Goal: Information Seeking & Learning: Learn about a topic

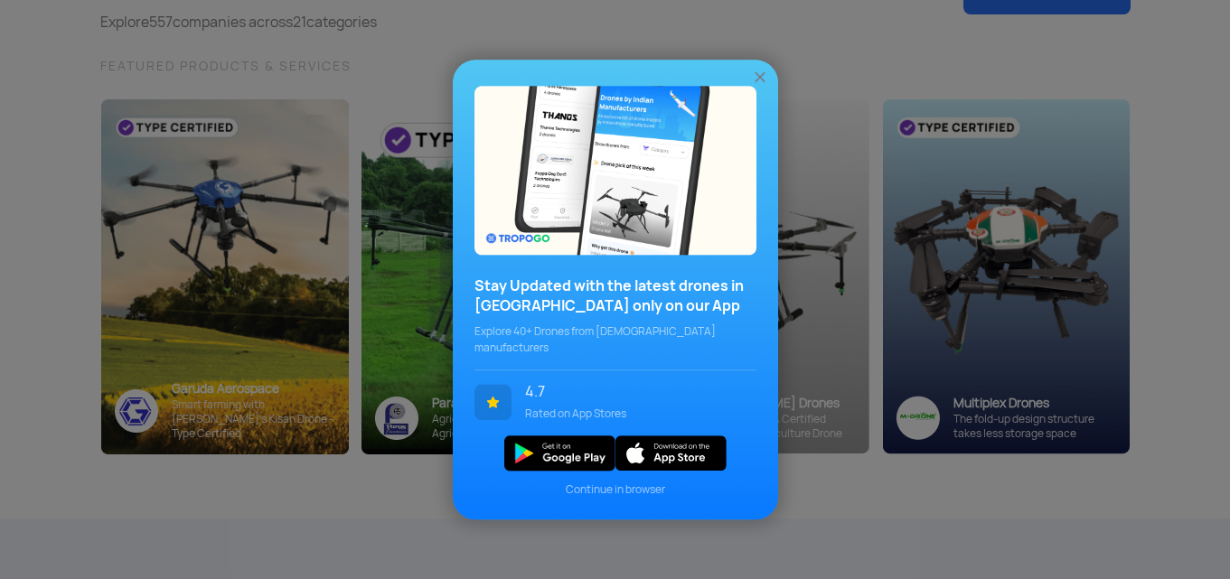
scroll to position [181, 0]
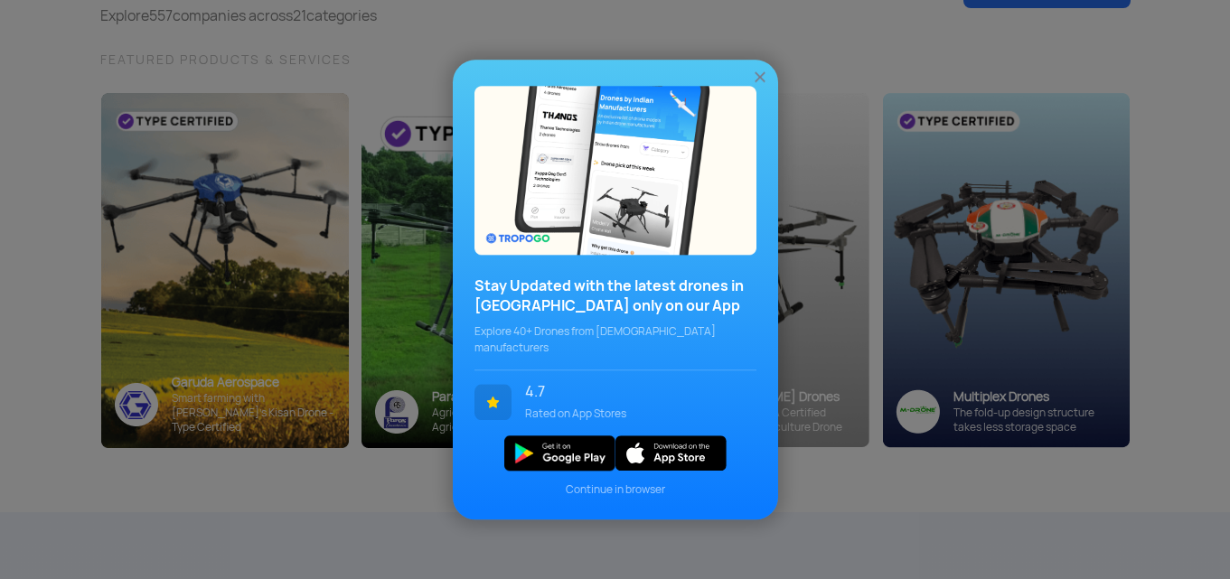
click at [760, 86] on img at bounding box center [760, 77] width 18 height 18
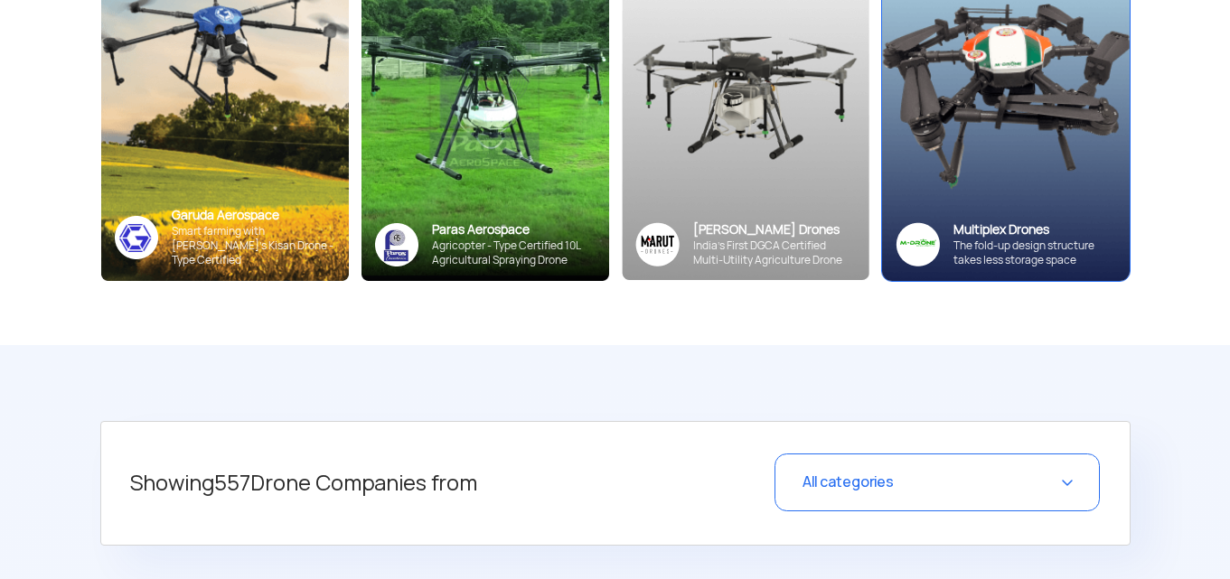
scroll to position [362, 0]
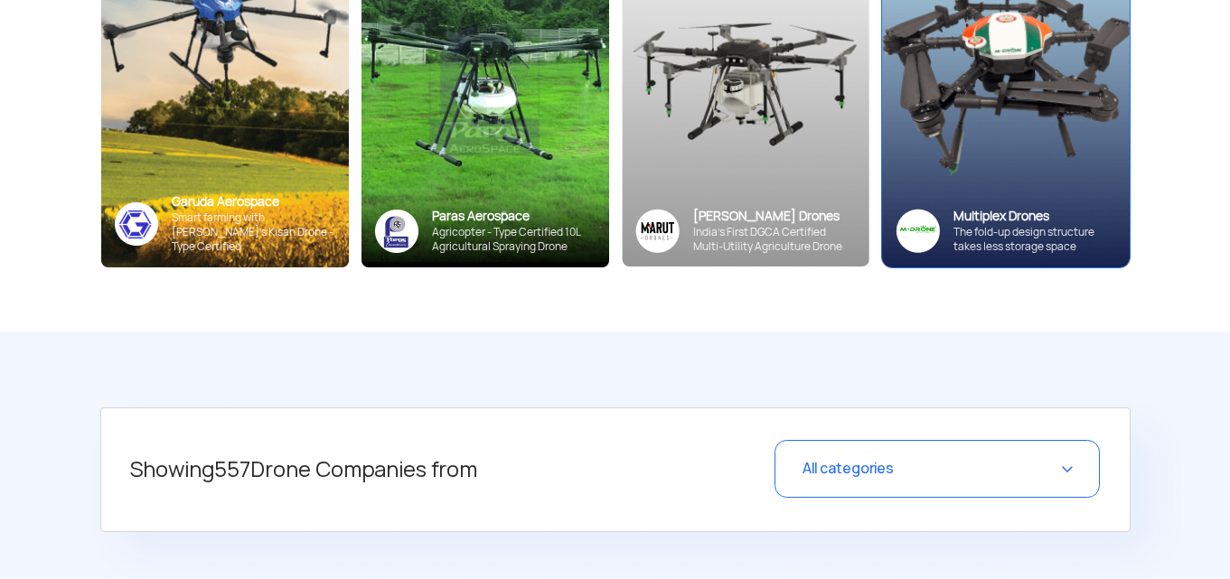
click at [1036, 195] on div "Multiplex Drones The fold-up design structure takes less storage space" at bounding box center [1006, 230] width 248 height 73
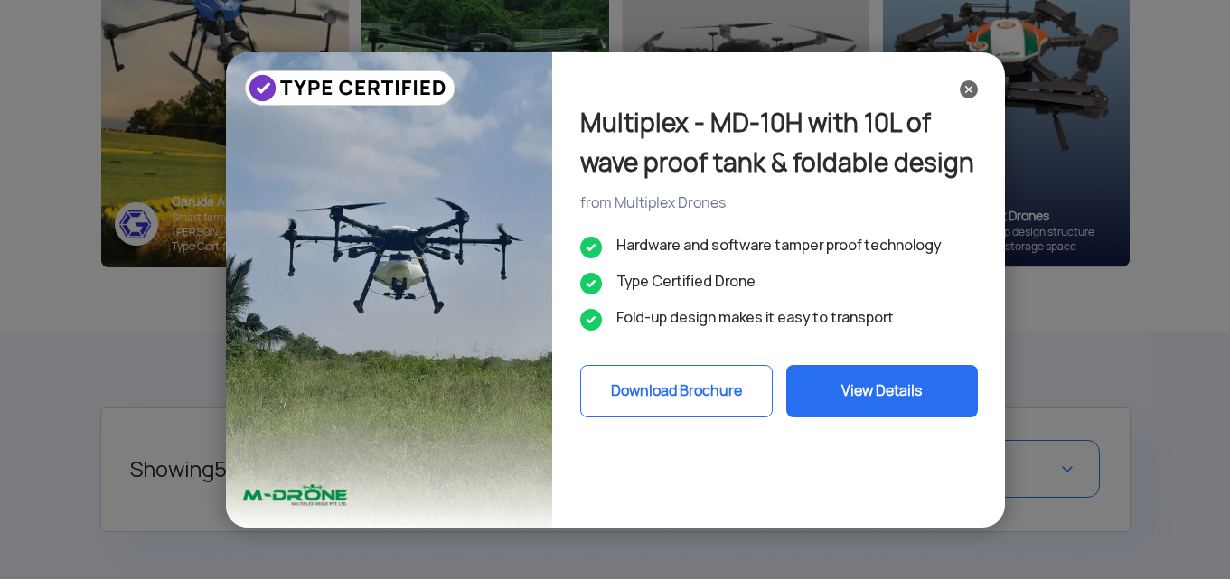
click at [856, 395] on button "View Details" at bounding box center [882, 391] width 192 height 52
click at [971, 97] on img at bounding box center [969, 89] width 18 height 18
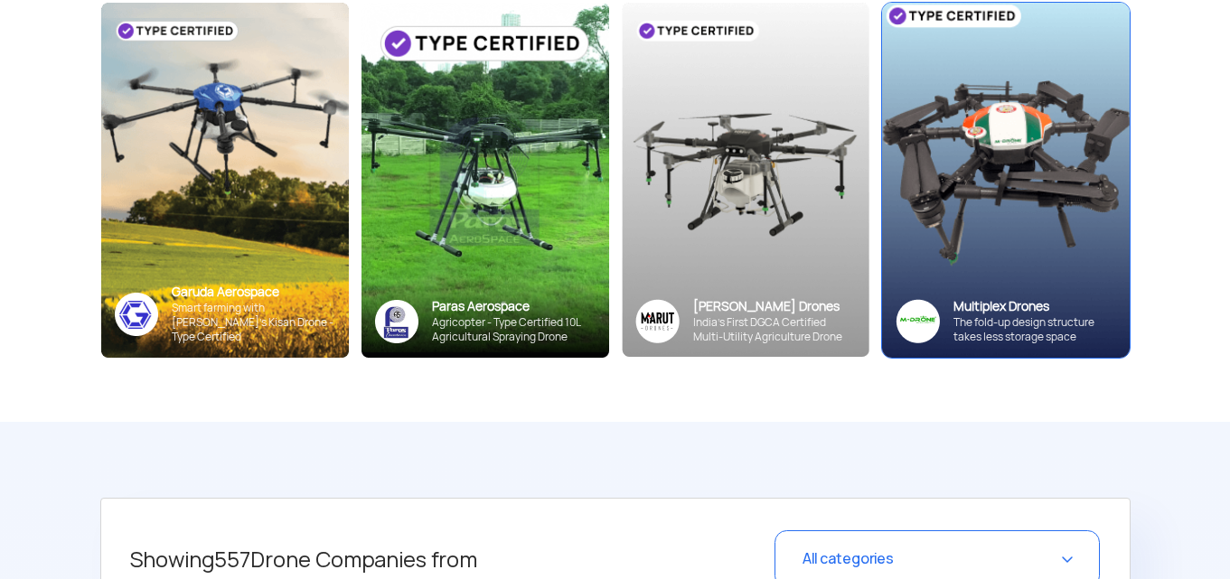
click at [1040, 308] on div "Multiplex Drones" at bounding box center [1035, 306] width 163 height 17
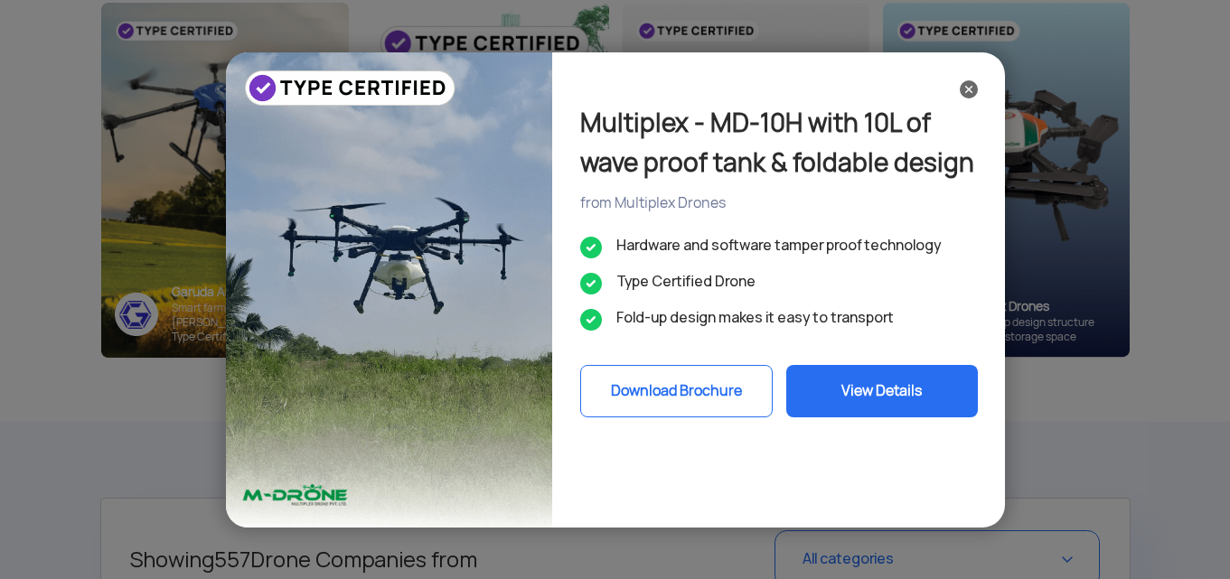
click at [854, 383] on button "View Details" at bounding box center [882, 391] width 192 height 52
click at [961, 87] on img at bounding box center [969, 89] width 18 height 18
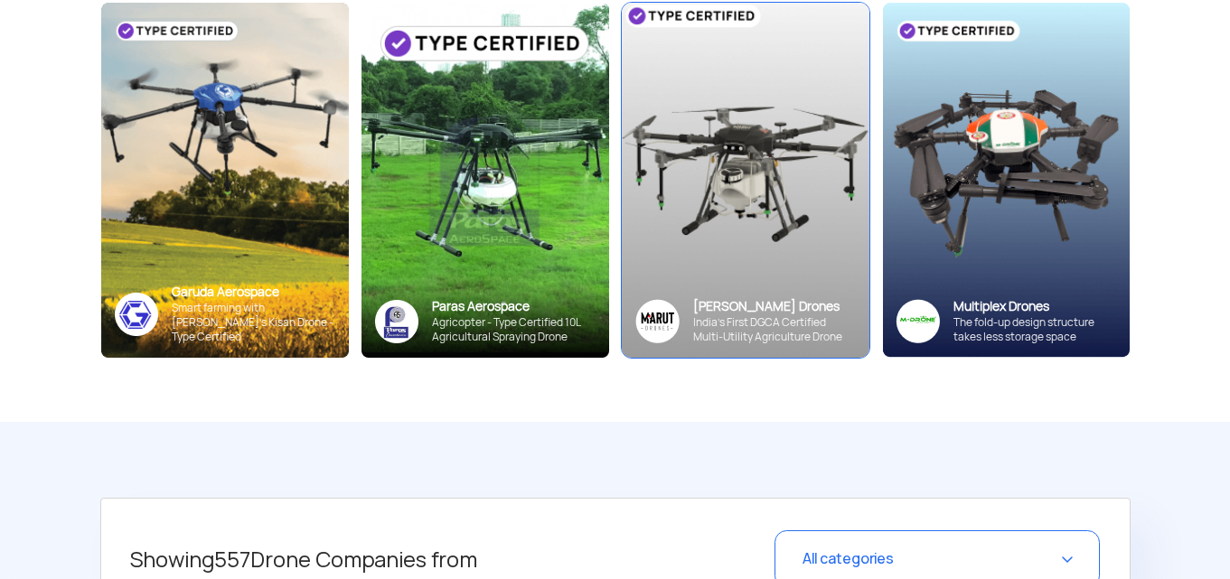
click at [730, 265] on img at bounding box center [745, 180] width 272 height 390
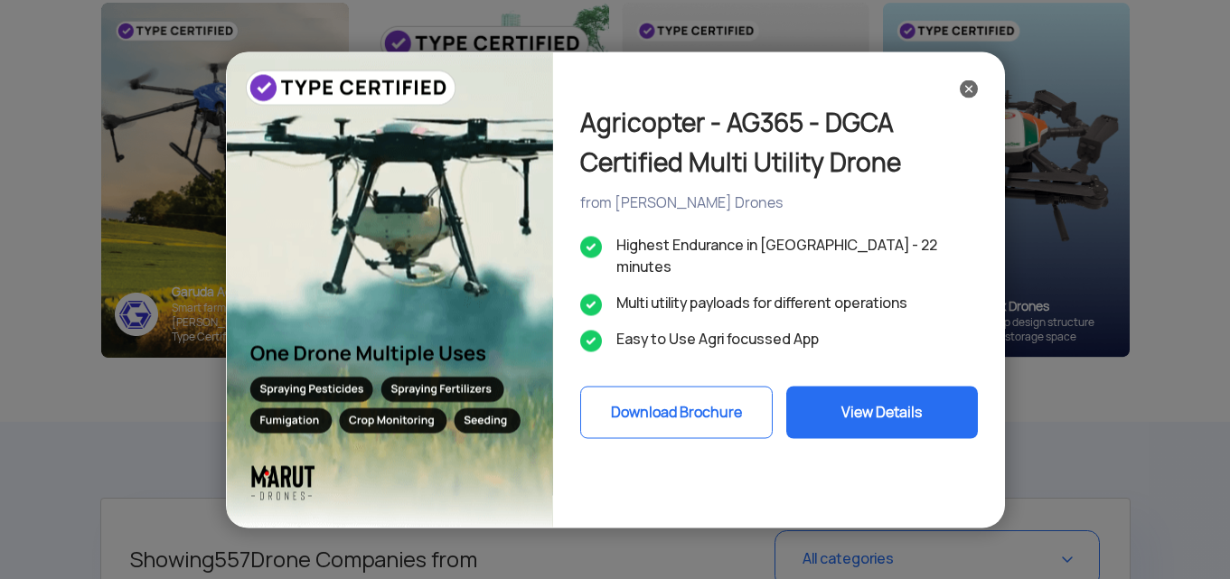
click at [842, 390] on button "View Details" at bounding box center [882, 412] width 192 height 52
click at [962, 92] on img at bounding box center [969, 89] width 18 height 18
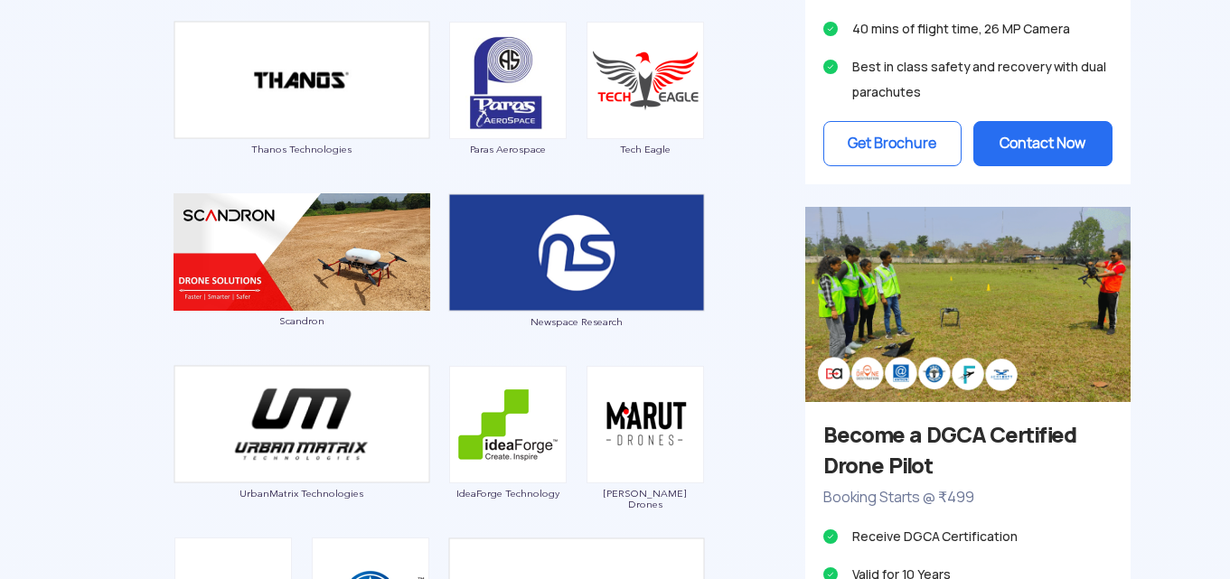
scroll to position [1446, 0]
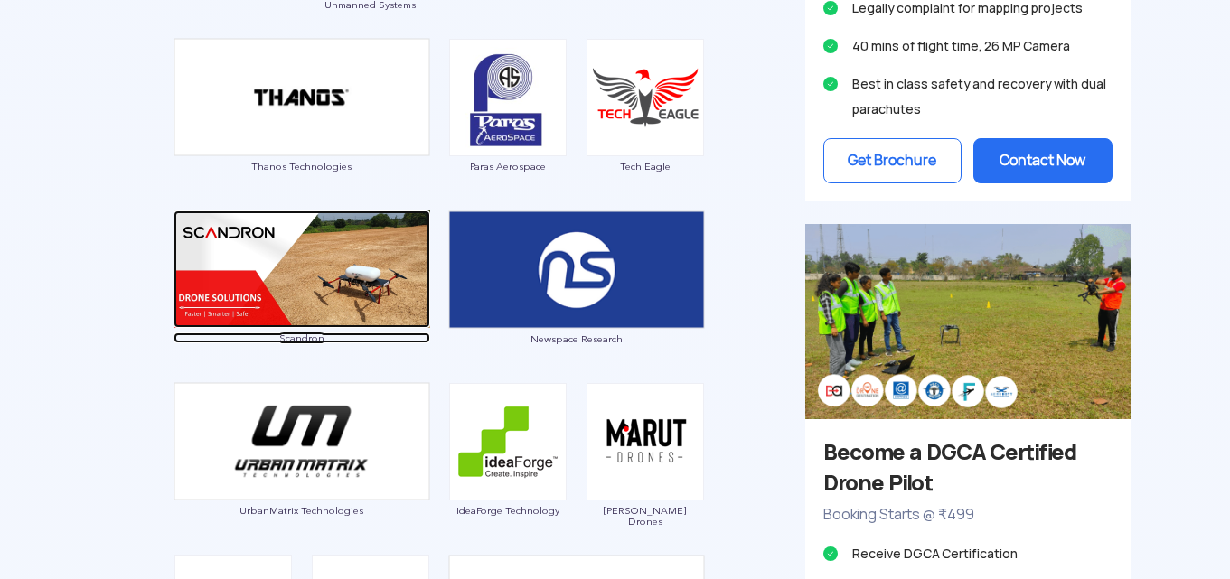
click at [195, 265] on img at bounding box center [302, 269] width 257 height 117
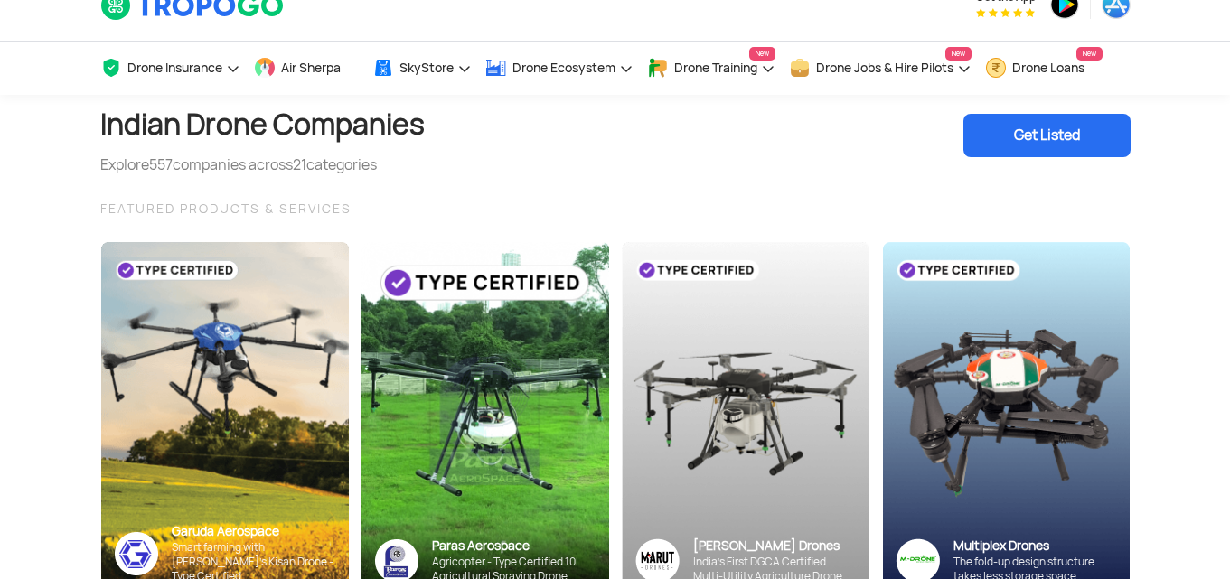
scroll to position [0, 0]
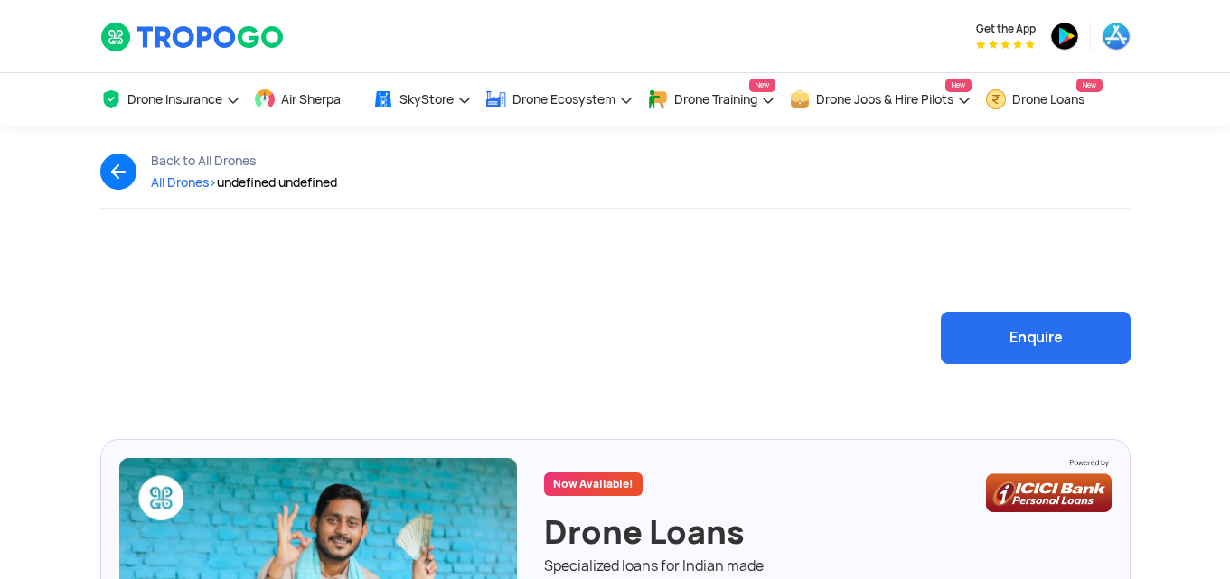
click at [977, 335] on button "Enquire" at bounding box center [1036, 338] width 190 height 52
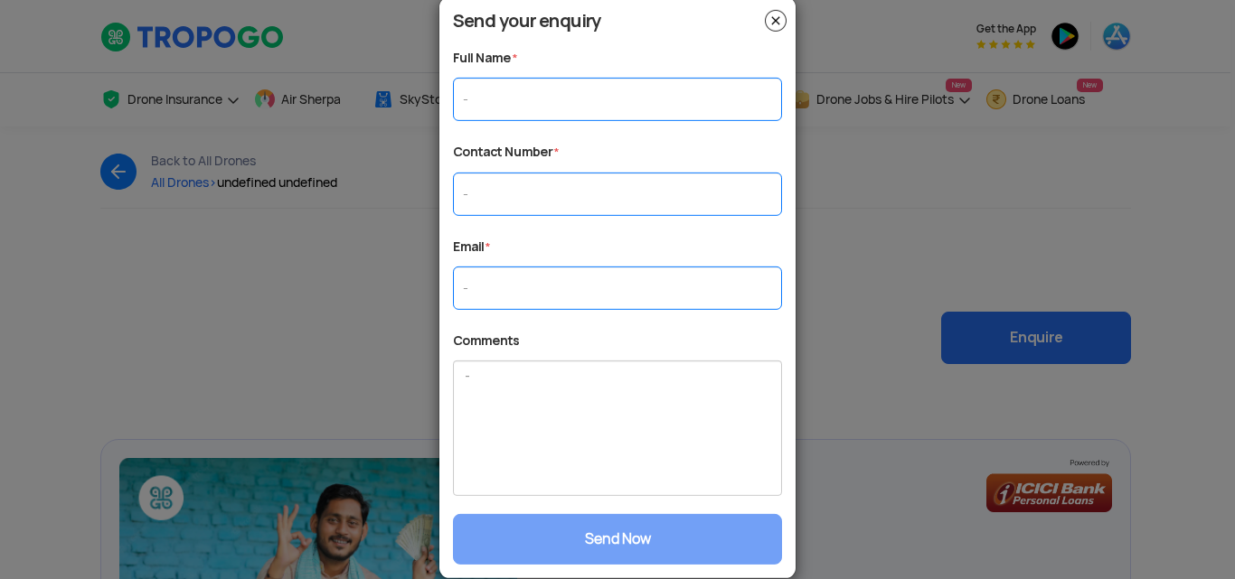
click at [780, 23] on img at bounding box center [776, 20] width 22 height 22
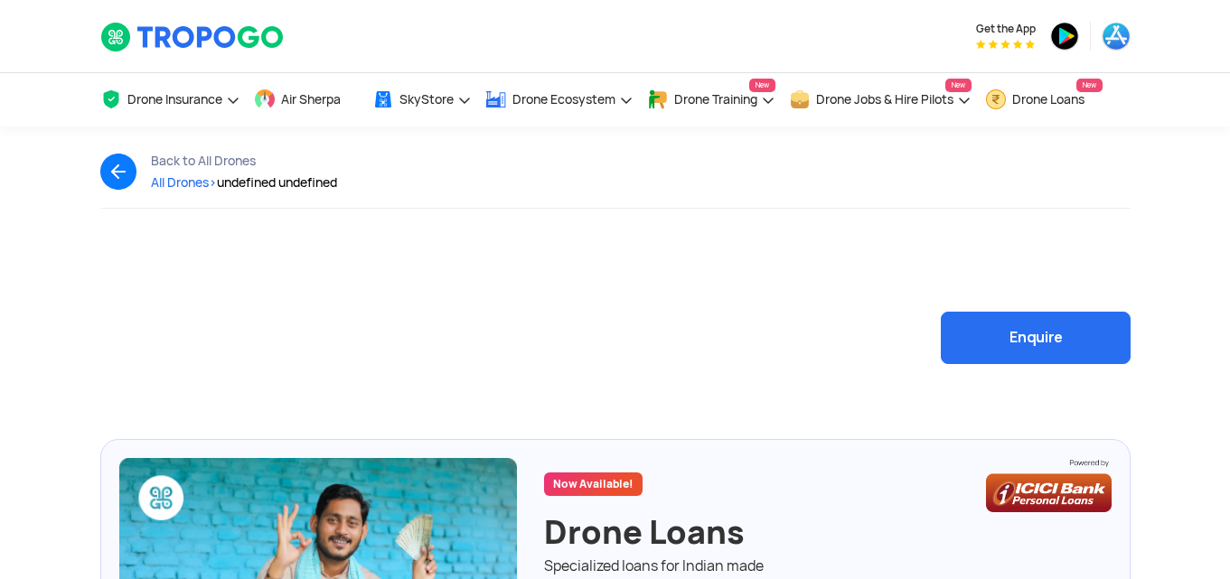
click at [428, 335] on div "Enquire" at bounding box center [615, 314] width 1057 height 121
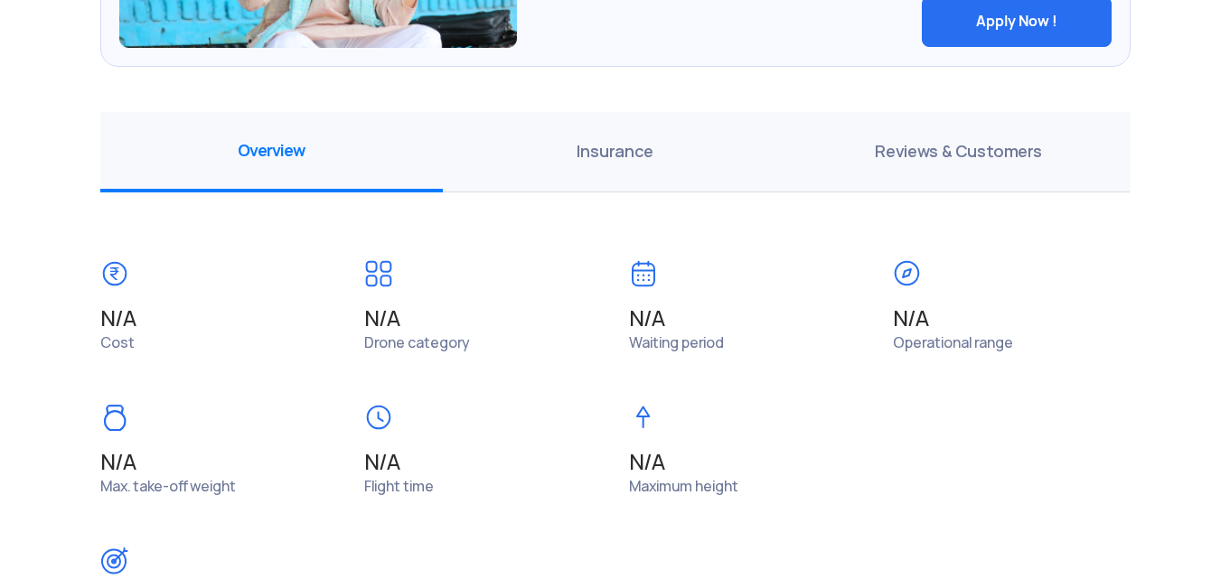
scroll to position [633, 0]
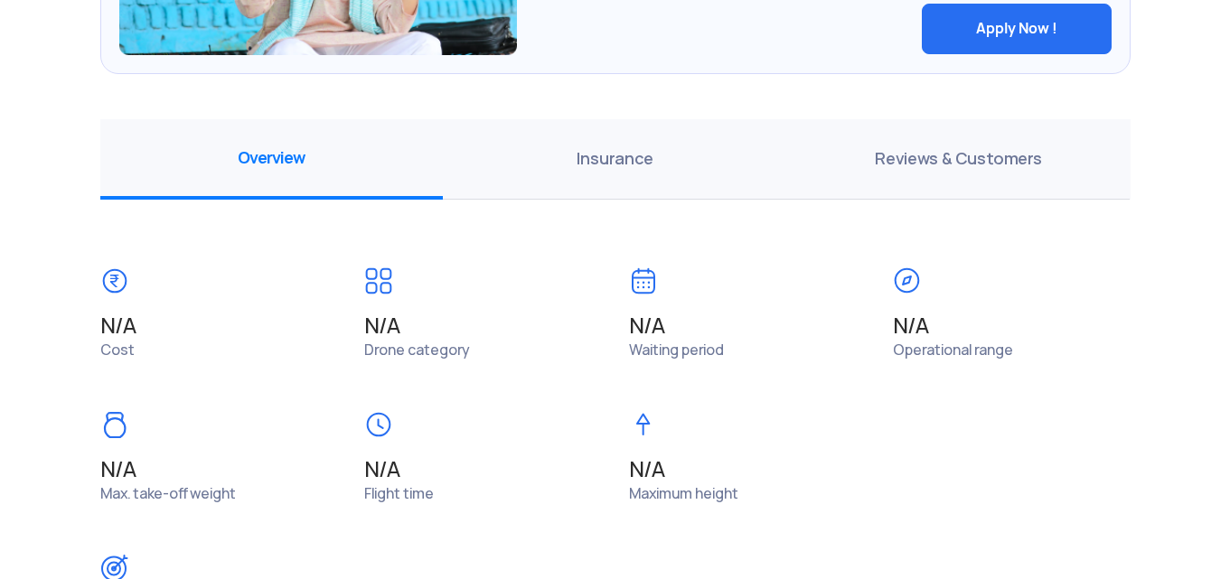
click at [979, 162] on span "Reviews & Customers" at bounding box center [957, 159] width 343 height 80
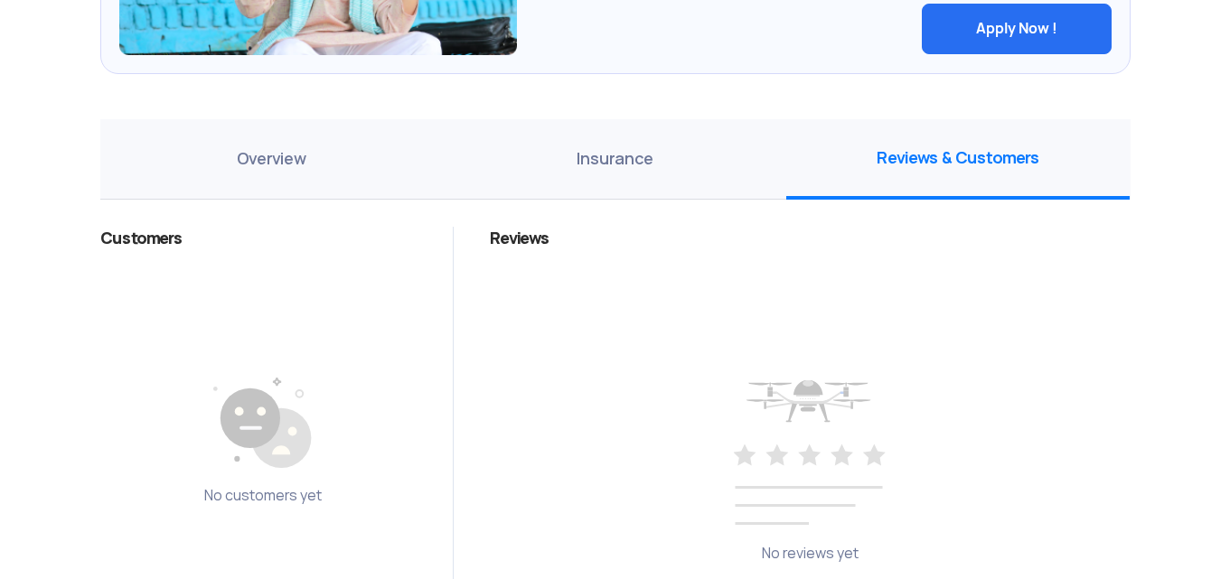
click at [607, 137] on span "Insurance" at bounding box center [614, 159] width 343 height 80
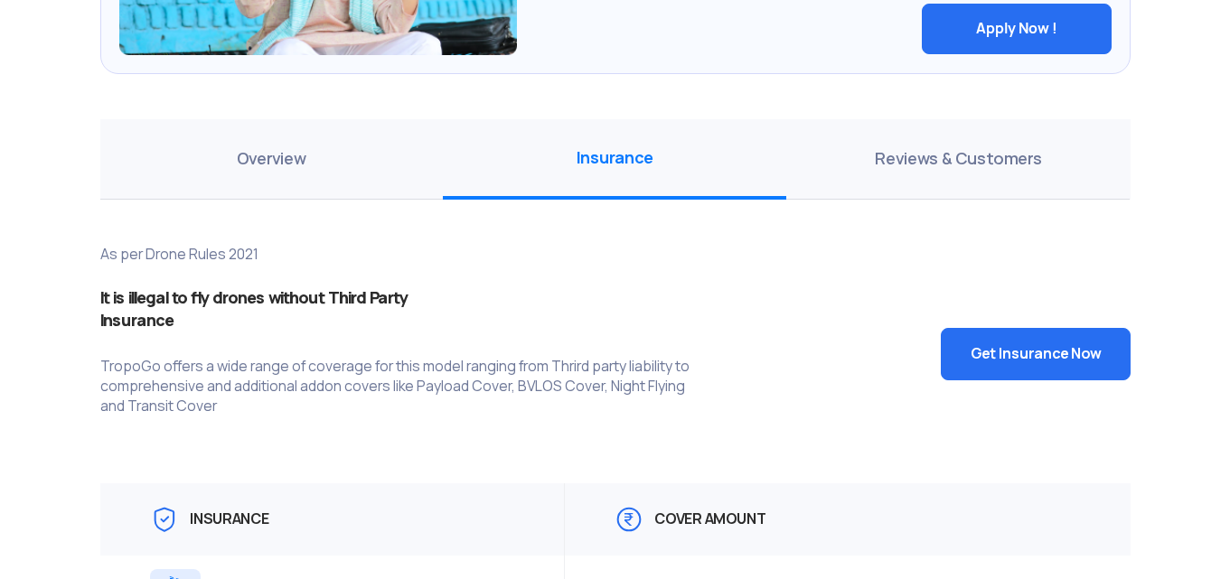
click at [255, 164] on span "Overview" at bounding box center [271, 159] width 343 height 80
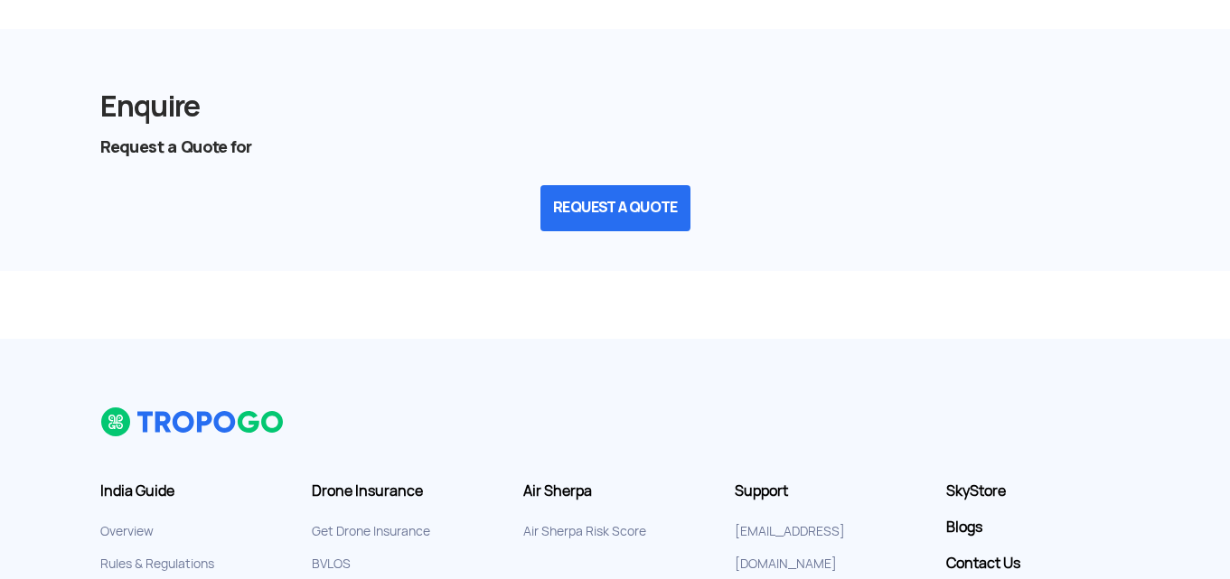
scroll to position [1356, 0]
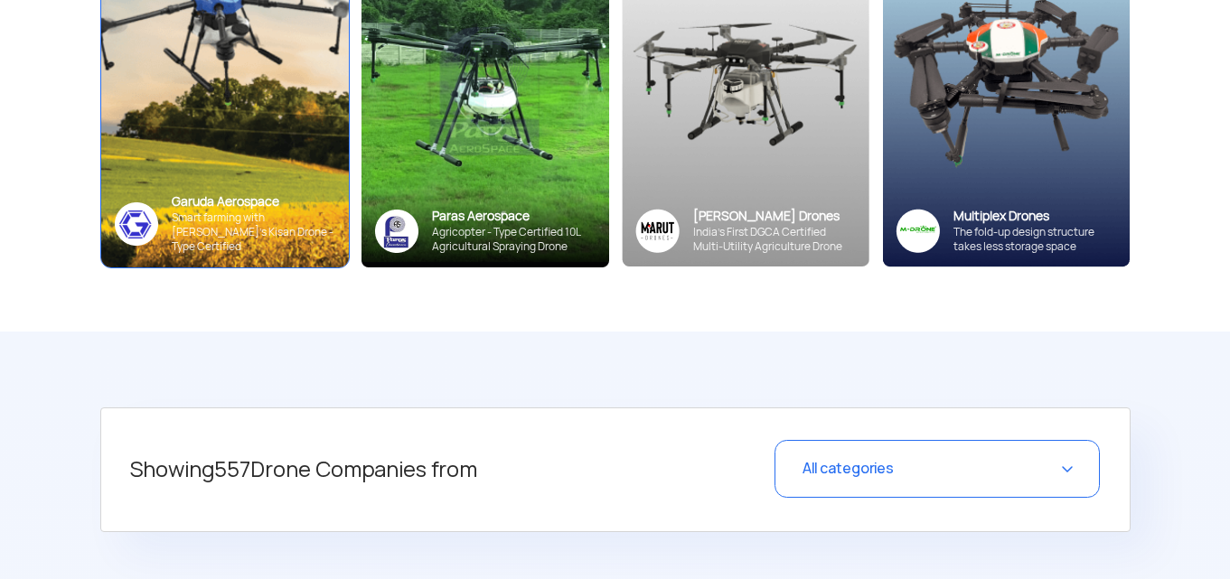
scroll to position [362, 0]
